Goal: Information Seeking & Learning: Learn about a topic

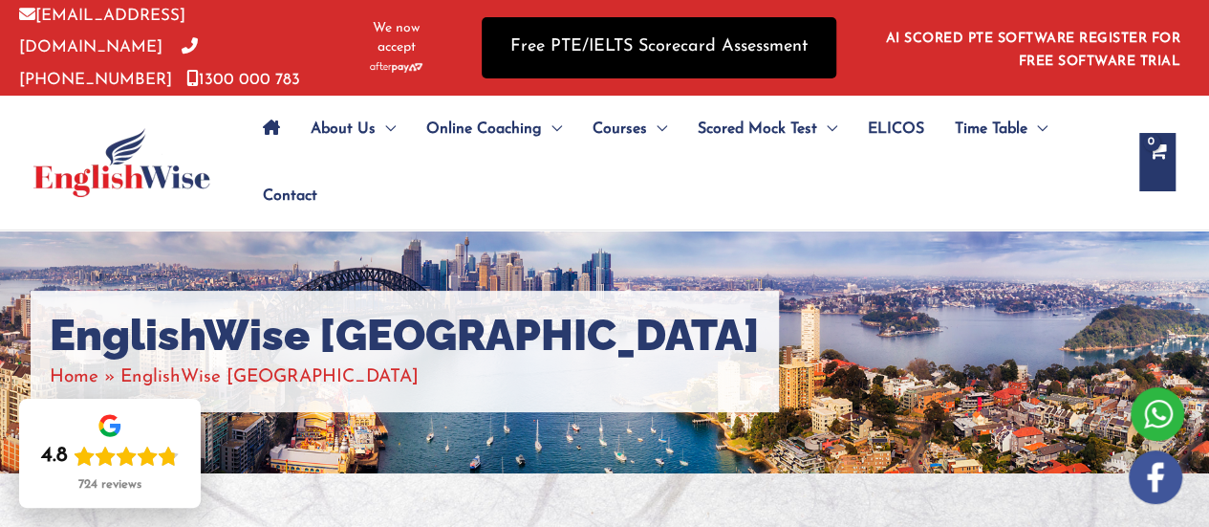
click at [714, 51] on link "Free PTE/IELTS Scorecard Assessment" at bounding box center [659, 47] width 355 height 60
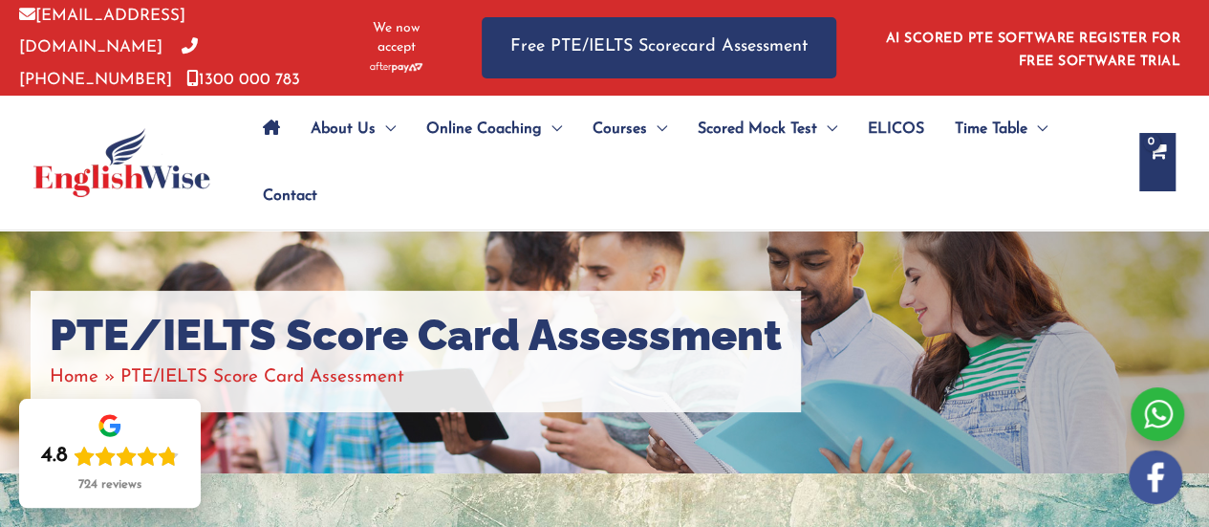
click at [115, 156] on img at bounding box center [121, 162] width 177 height 69
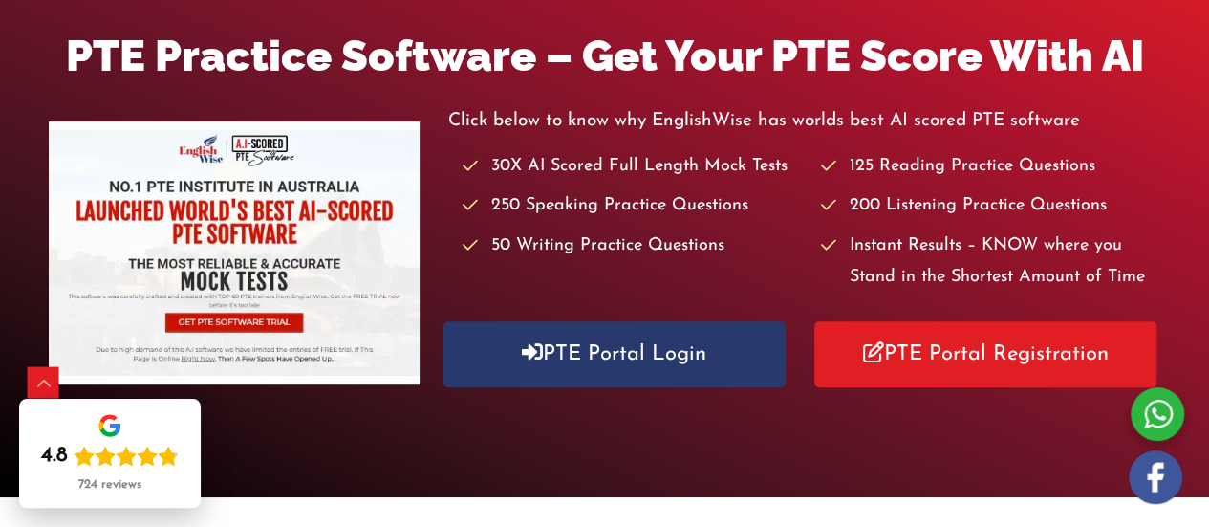
scroll to position [463, 0]
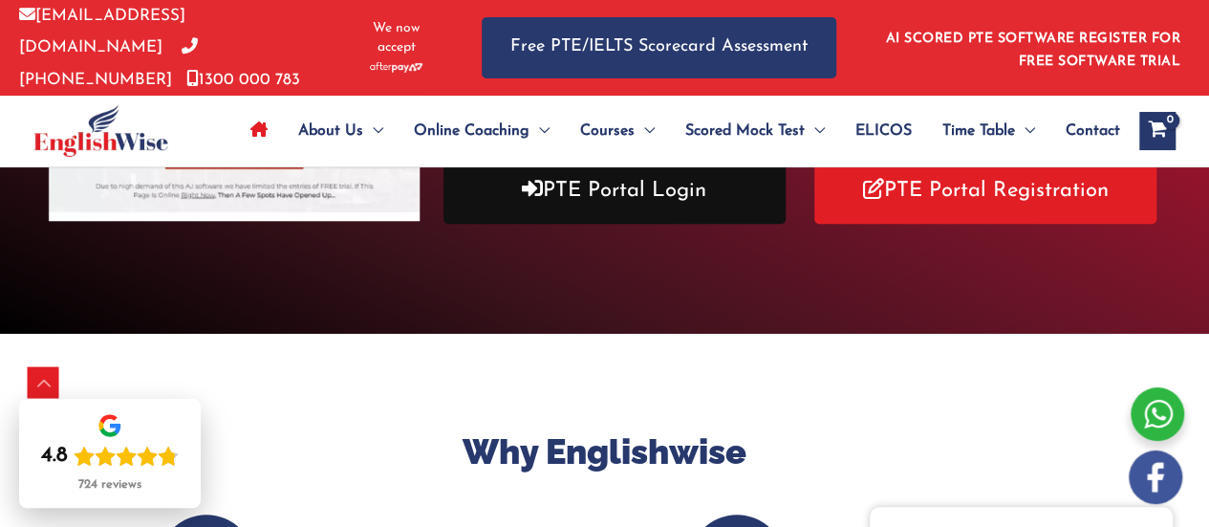
click at [682, 188] on link "PTE Portal Login" at bounding box center [614, 191] width 342 height 66
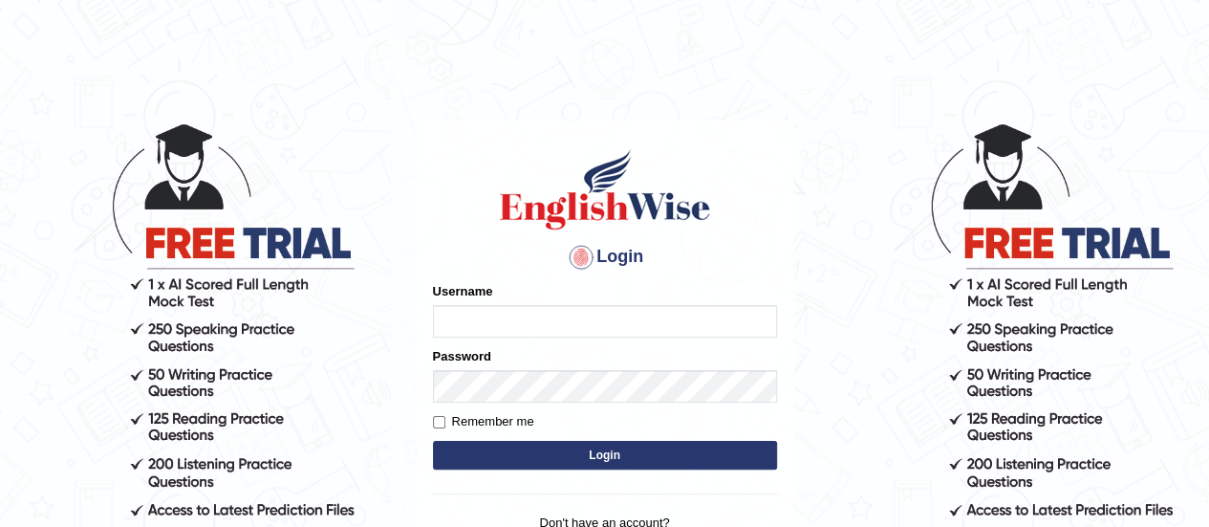
type input "AntoninoL"
click at [537, 311] on input "AntoninoL" at bounding box center [605, 321] width 344 height 32
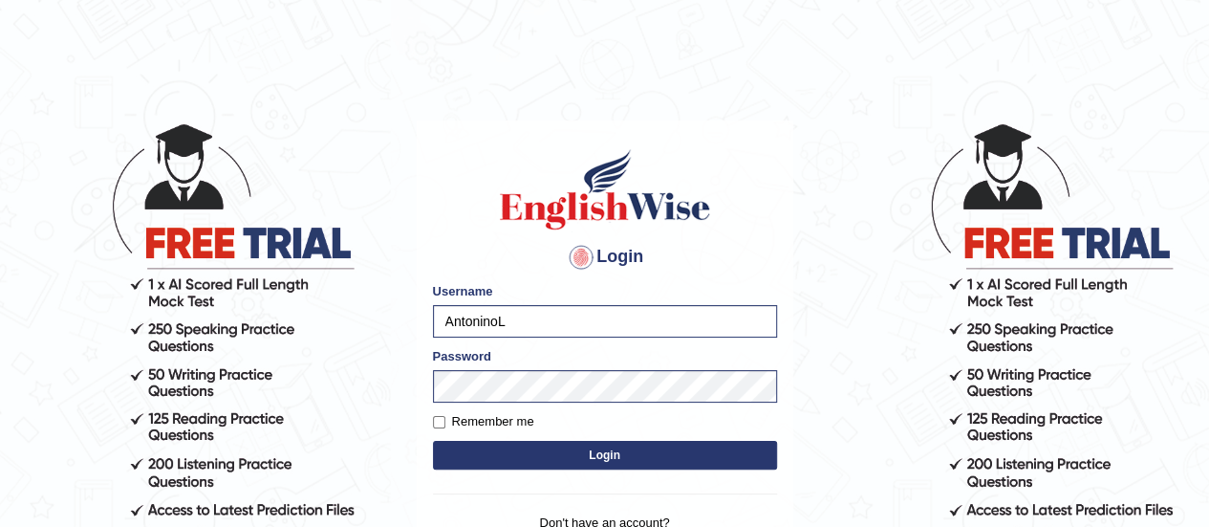
click at [500, 456] on button "Login" at bounding box center [605, 455] width 344 height 29
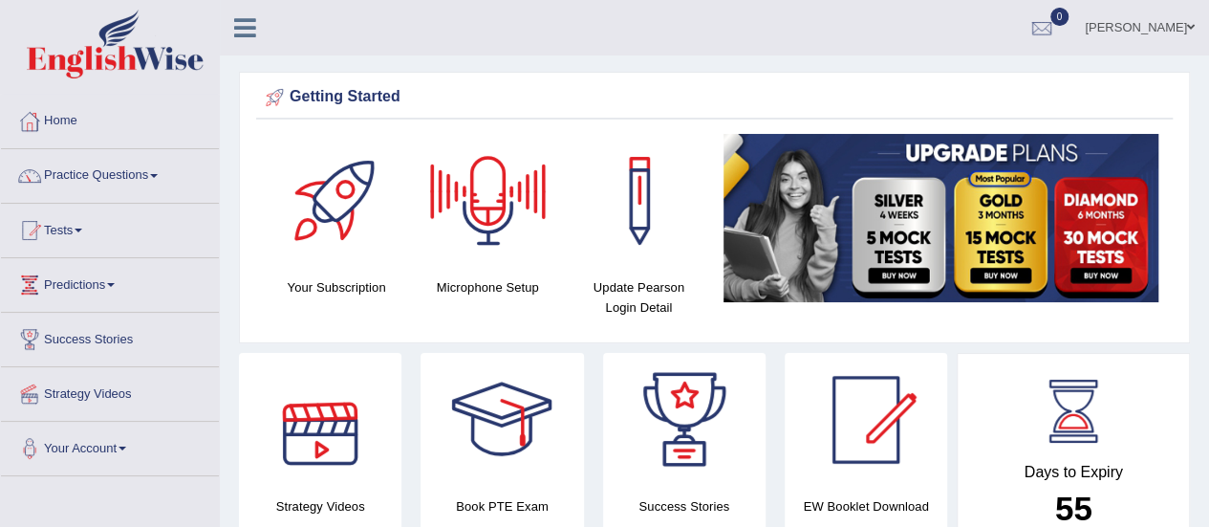
click at [300, 423] on div at bounding box center [320, 420] width 134 height 134
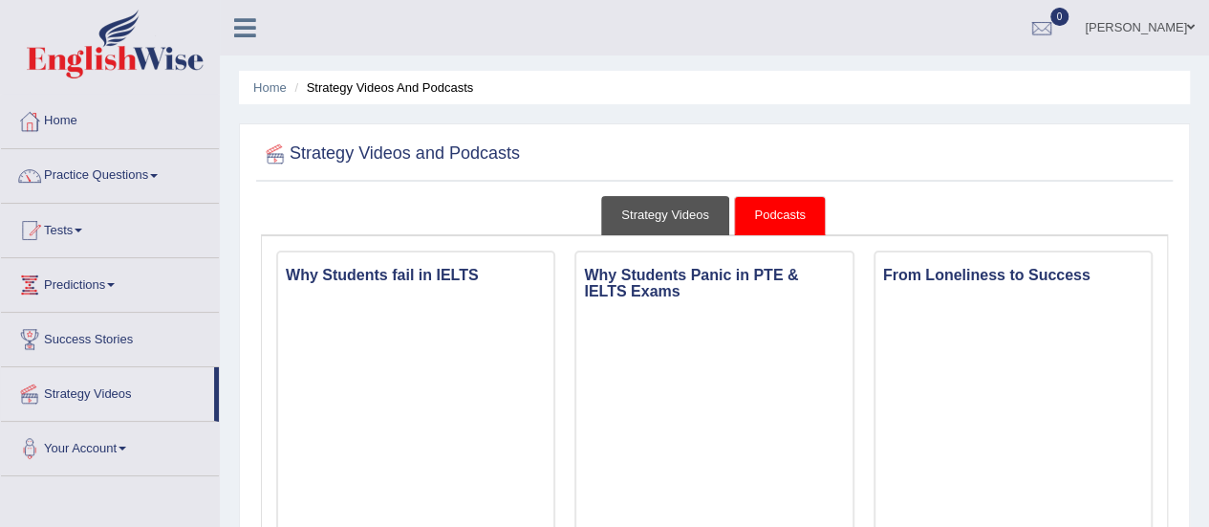
click at [677, 225] on link "Strategy Videos" at bounding box center [665, 215] width 128 height 39
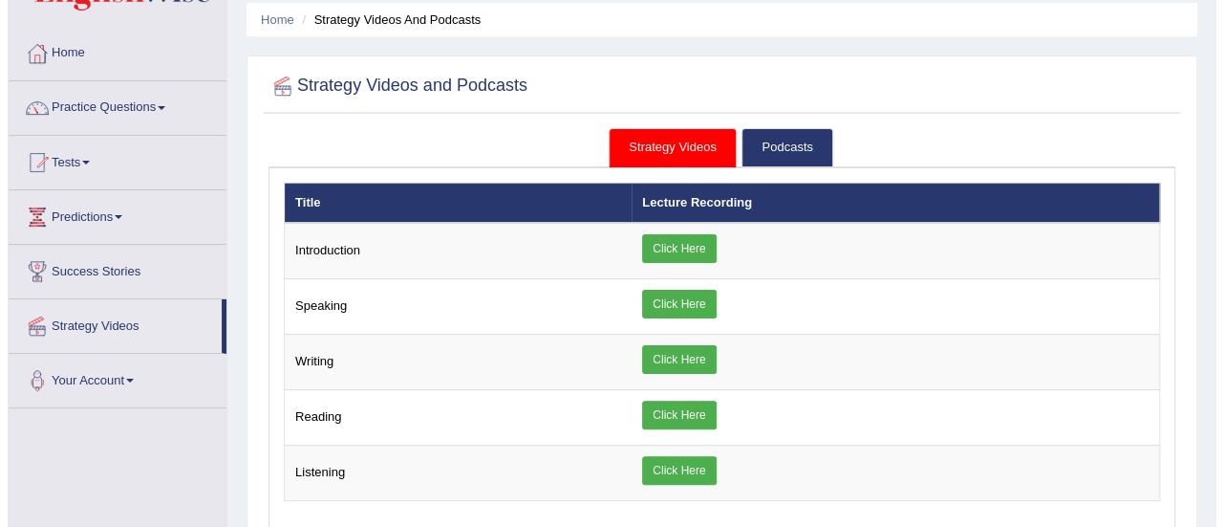
scroll to position [173, 0]
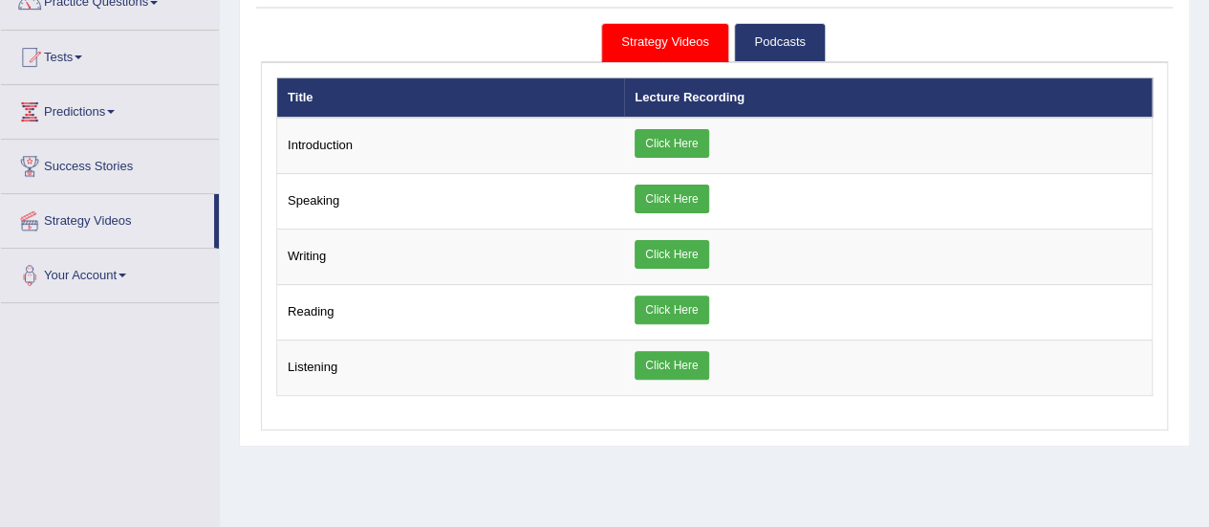
drag, startPoint x: 1216, startPoint y: 60, endPoint x: 1222, endPoint y: 145, distance: 85.3
click at [1208, 145] on html "Toggle navigation Home Practice Questions Speaking Practice Read Aloud Repeat S…" at bounding box center [604, 90] width 1209 height 527
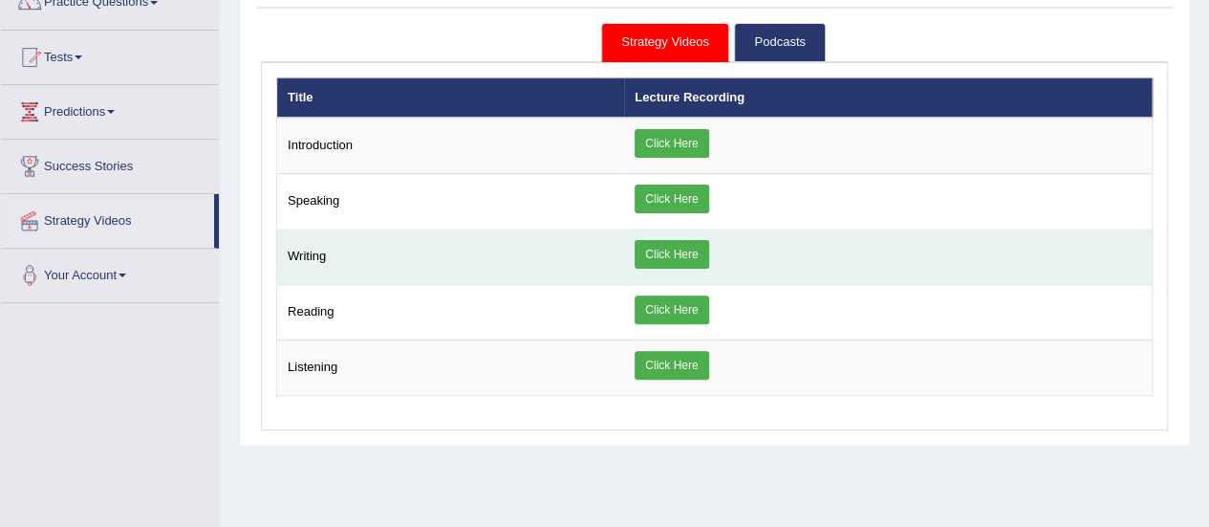
click at [667, 255] on link "Click Here" at bounding box center [672, 254] width 74 height 29
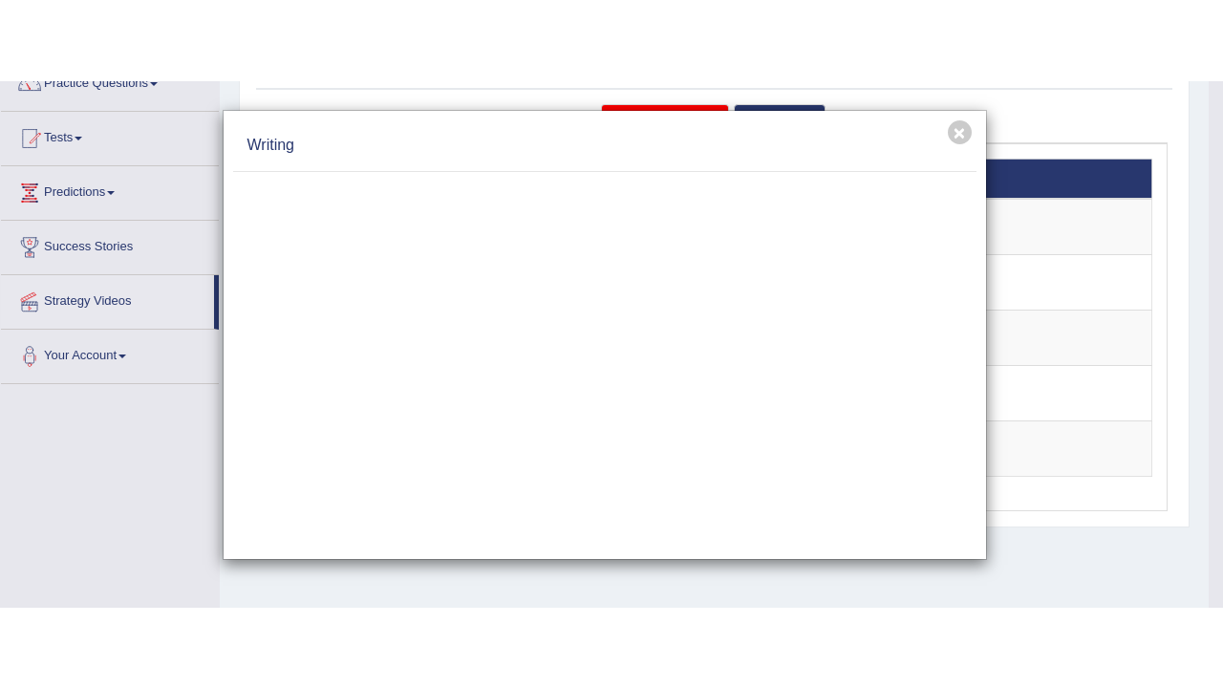
scroll to position [0, 0]
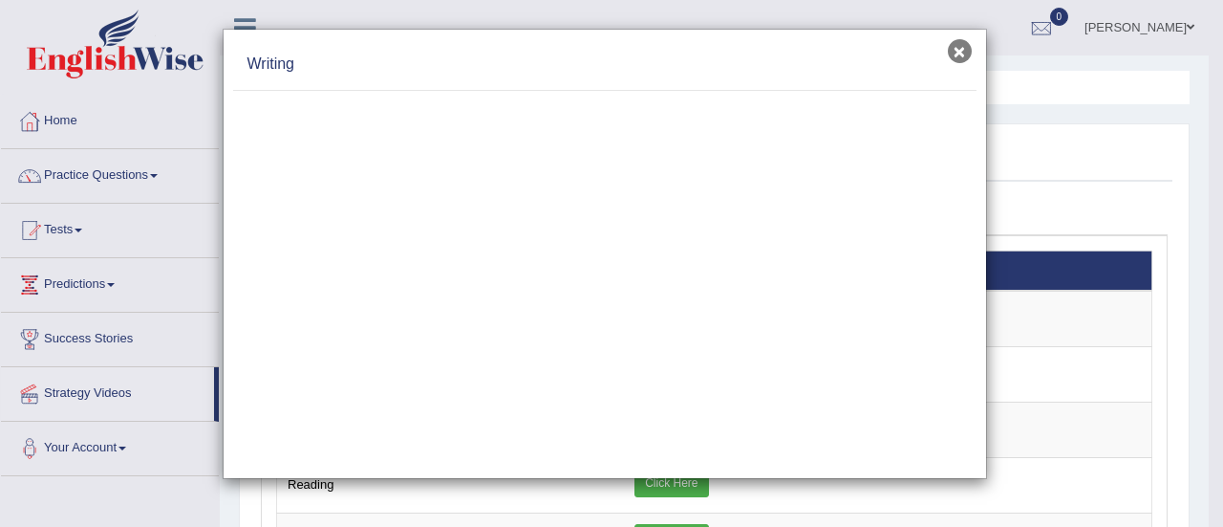
click at [959, 55] on button "×" at bounding box center [960, 51] width 24 height 24
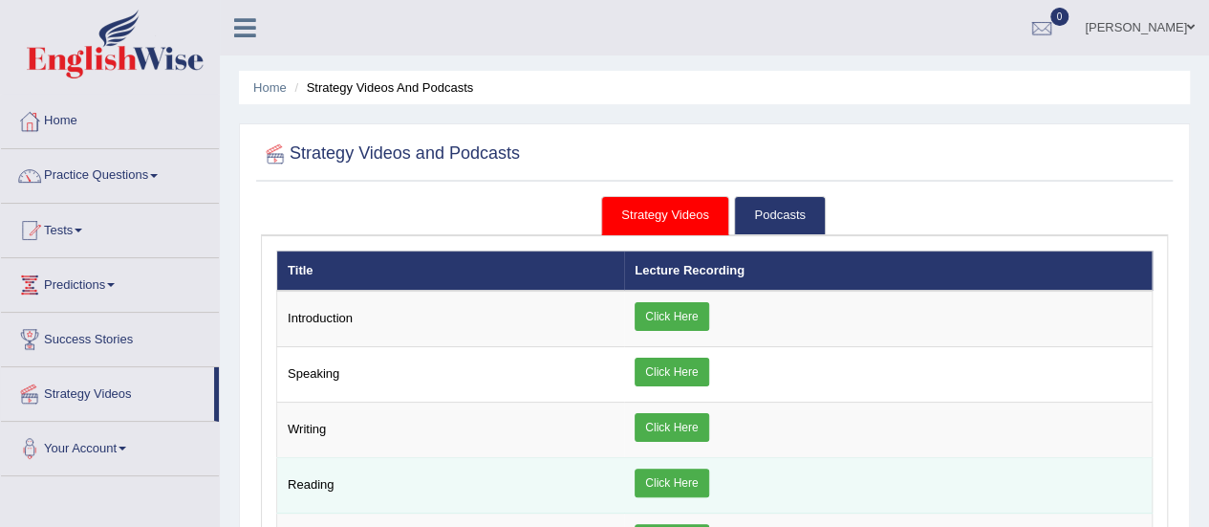
click at [659, 475] on link "Click Here" at bounding box center [672, 482] width 74 height 29
